Goal: Transaction & Acquisition: Purchase product/service

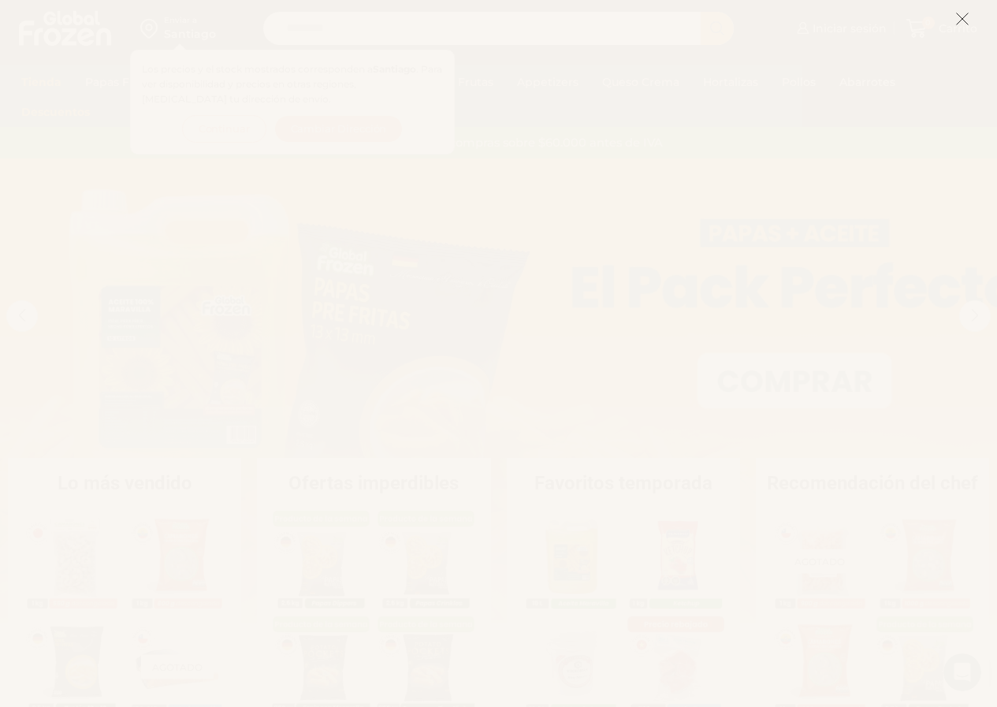
click at [963, 23] on icon at bounding box center [963, 19] width 14 height 14
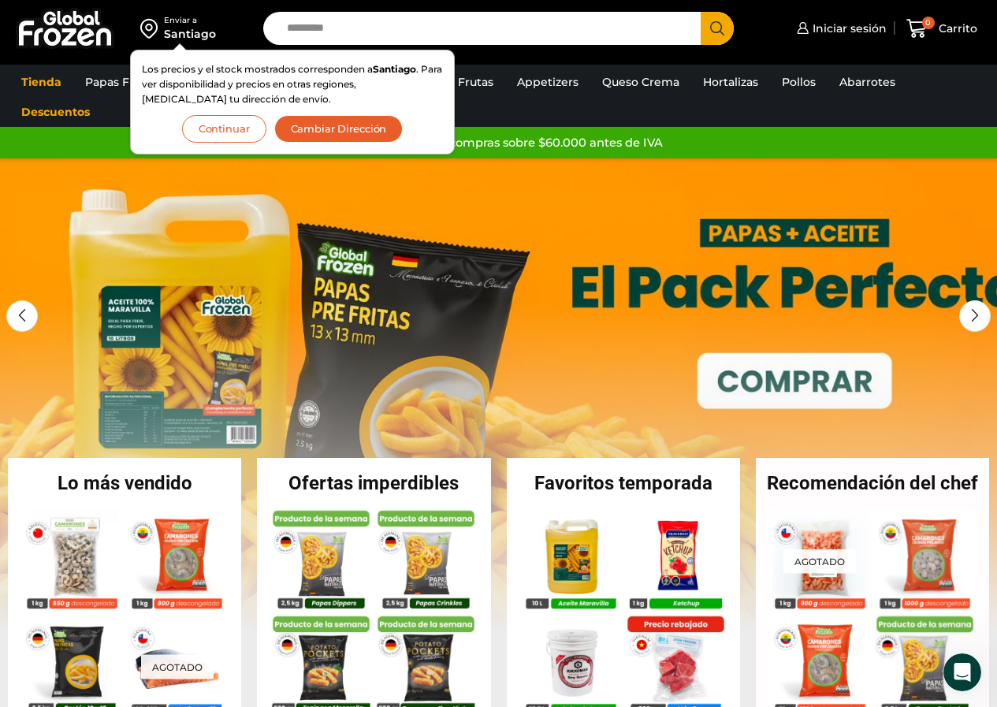
click at [382, 136] on button "Cambiar Dirección" at bounding box center [338, 129] width 129 height 28
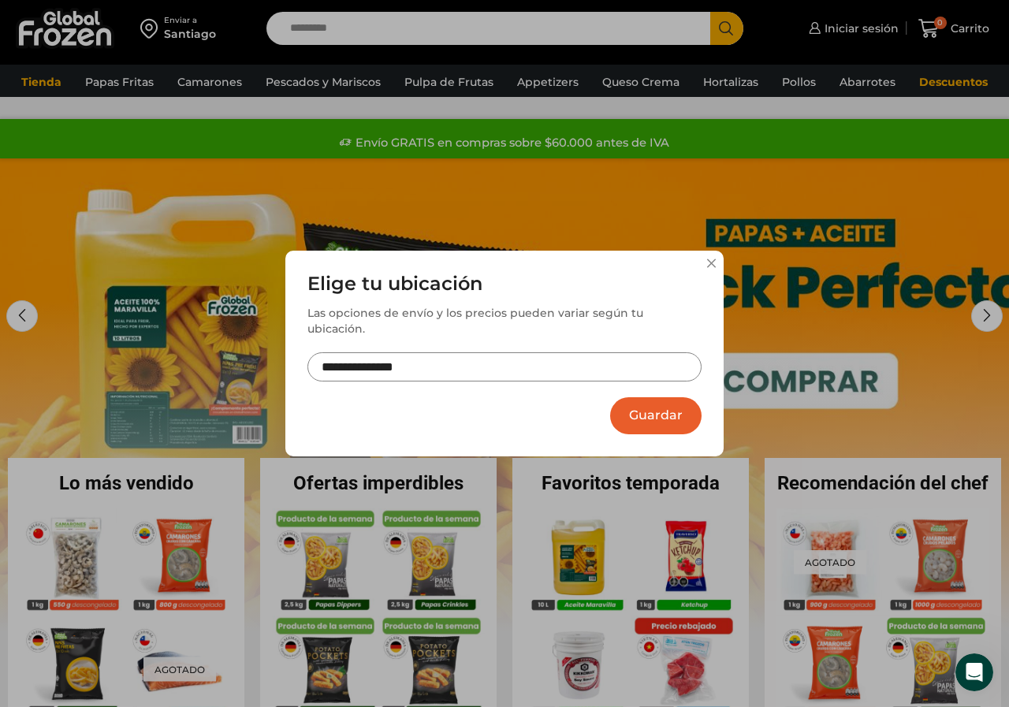
click at [455, 356] on input "**********" at bounding box center [504, 366] width 394 height 29
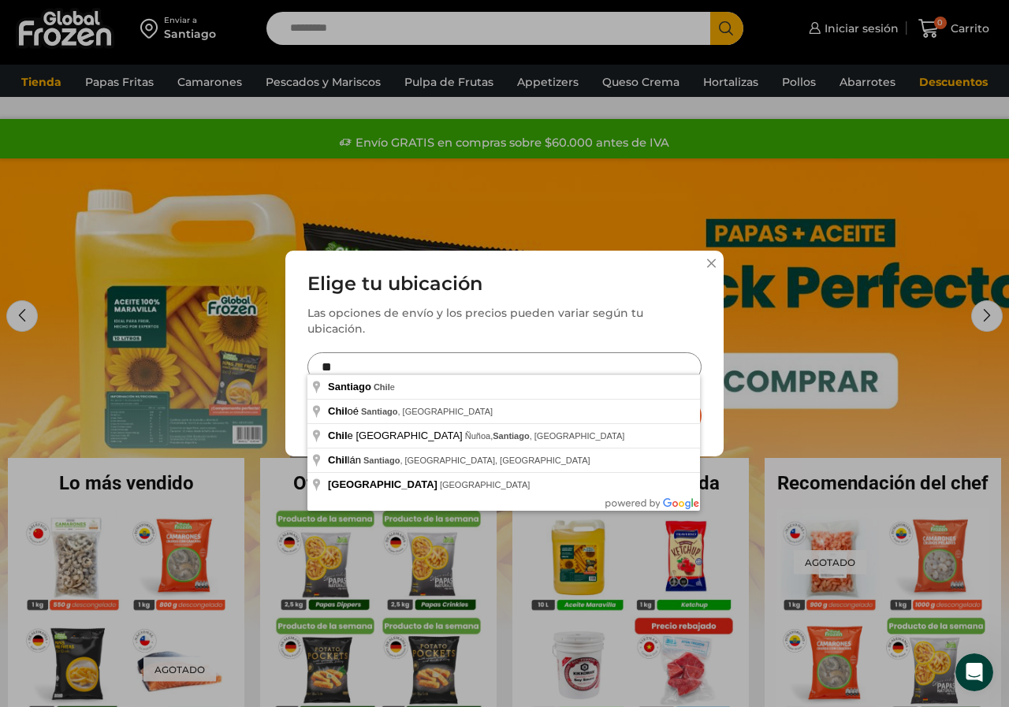
type input "*"
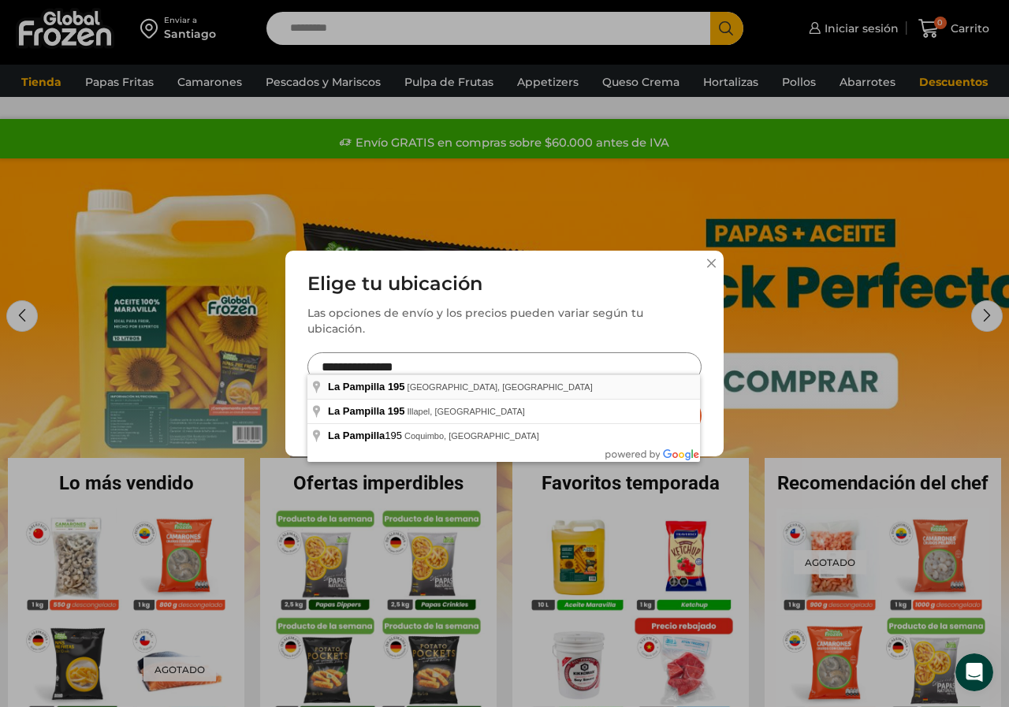
type input "**********"
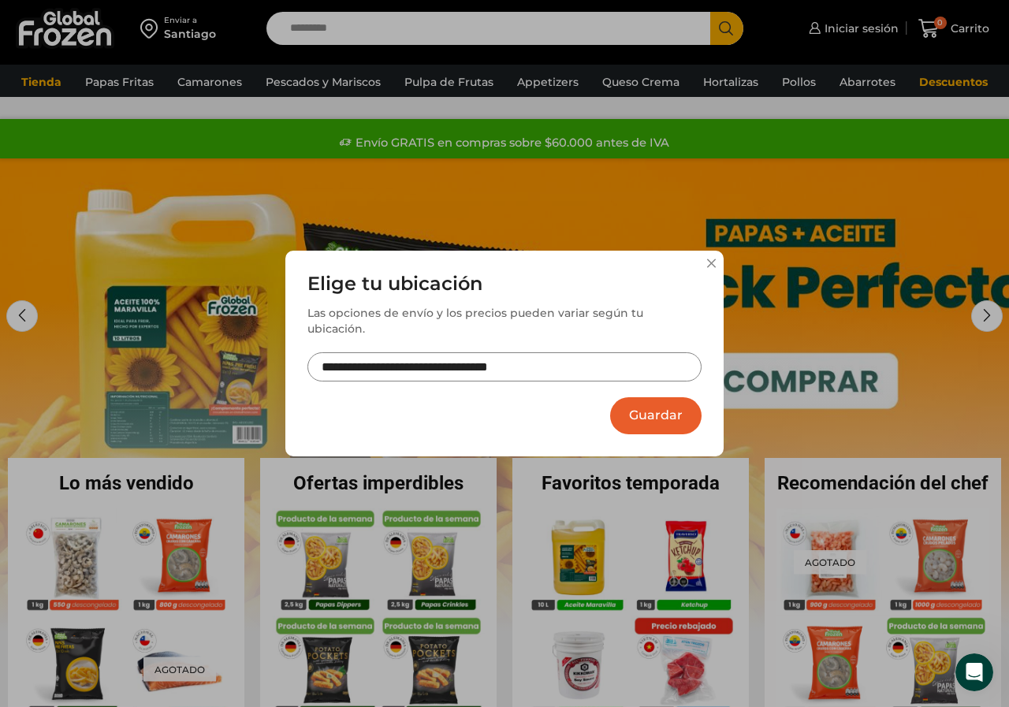
click at [621, 405] on button "Guardar" at bounding box center [655, 415] width 91 height 37
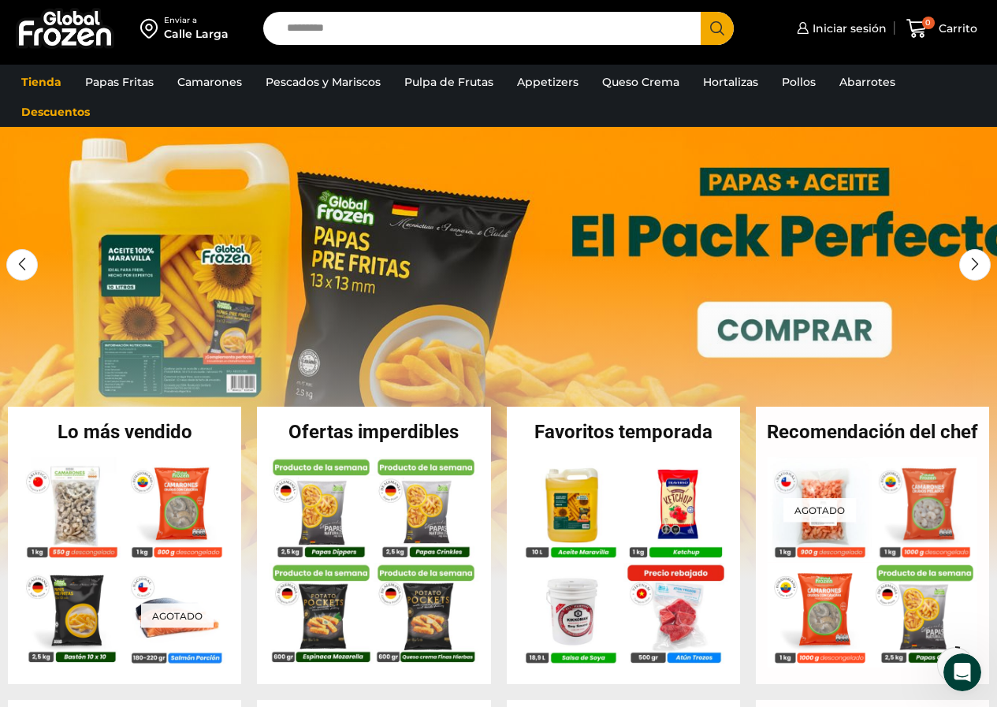
scroll to position [67, 0]
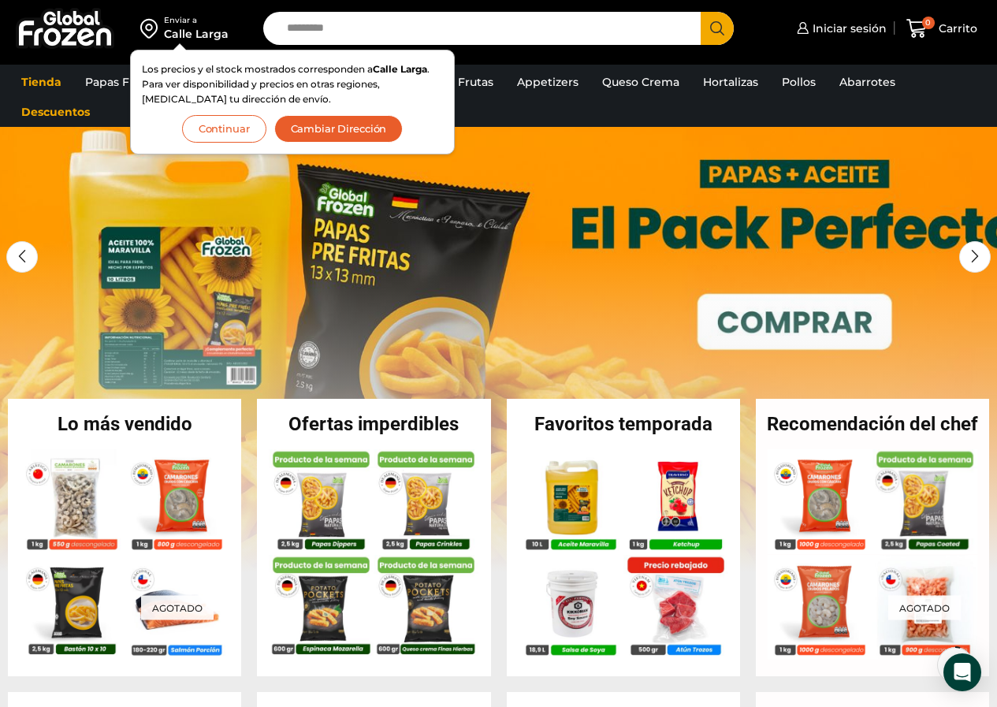
click at [240, 127] on button "Continuar" at bounding box center [224, 129] width 84 height 28
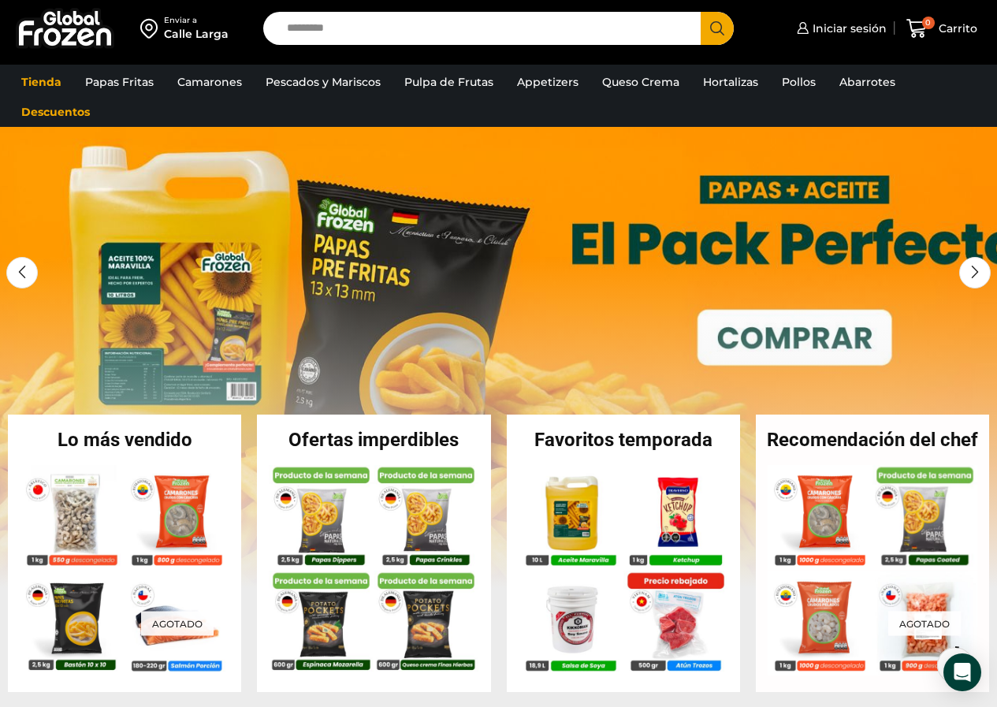
scroll to position [49, 0]
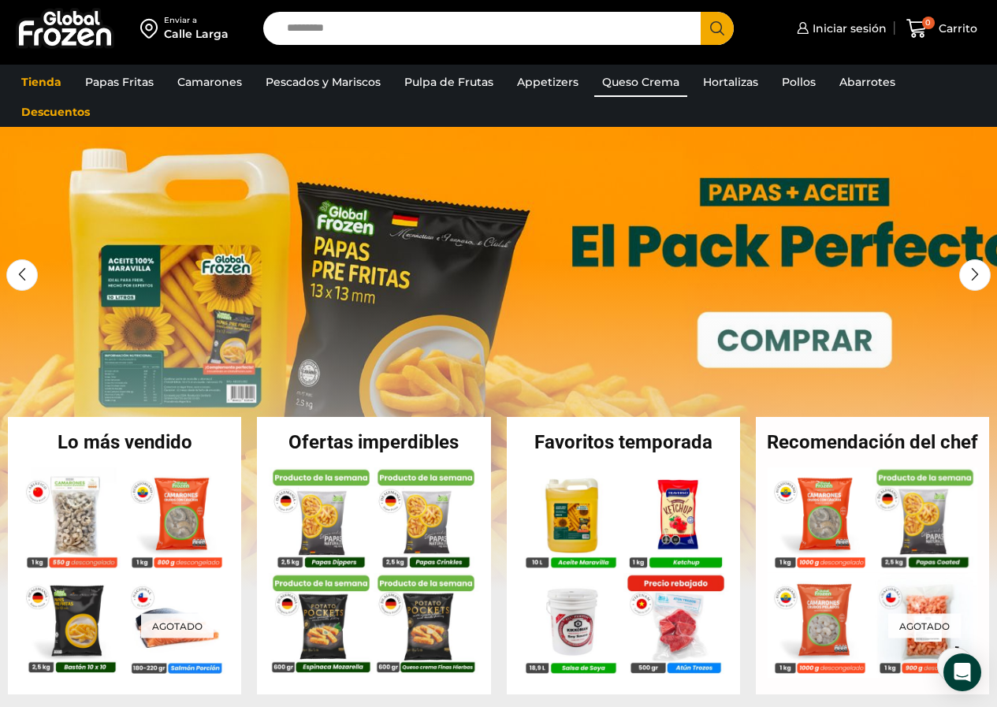
click at [643, 80] on link "Queso Crema" at bounding box center [640, 82] width 93 height 30
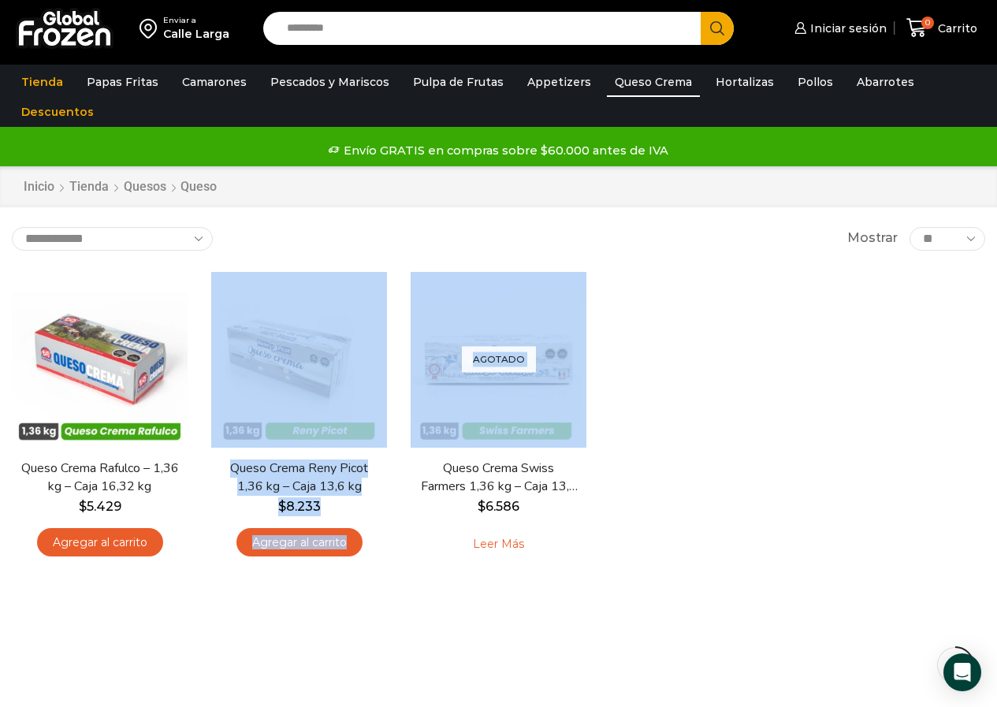
drag, startPoint x: 701, startPoint y: 434, endPoint x: 1008, endPoint y: 149, distance: 419.5
click at [99, 704] on div "Enviar a Calle Larga Search input Search Iniciar sesión" at bounding box center [498, 523] width 997 height 1047
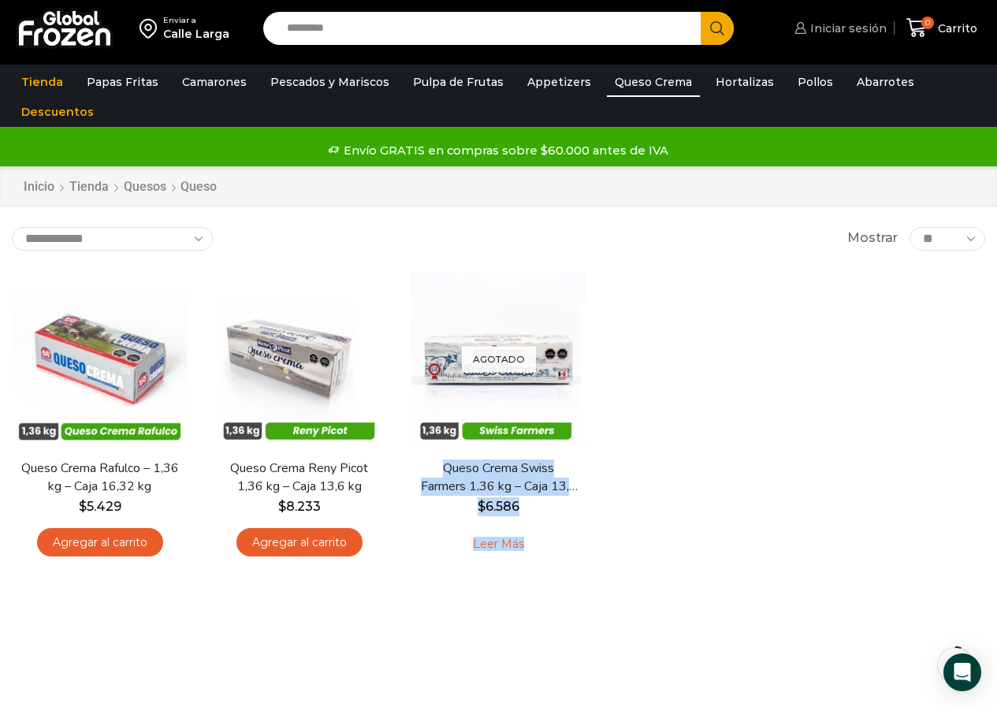
click at [875, 15] on link "Iniciar sesión" at bounding box center [839, 29] width 96 height 32
